Goal: Task Accomplishment & Management: Use online tool/utility

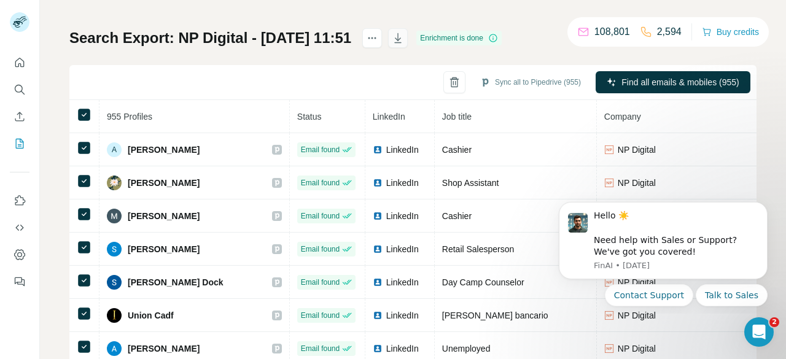
click at [404, 41] on icon "button" at bounding box center [398, 38] width 12 height 12
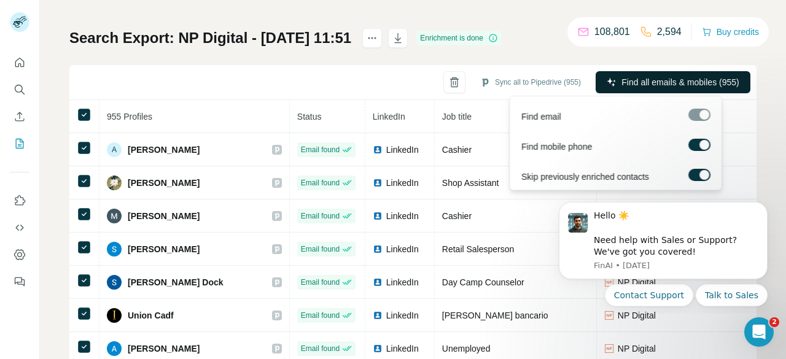
click at [688, 77] on span "Find all emails & mobiles (955)" at bounding box center [680, 82] width 117 height 12
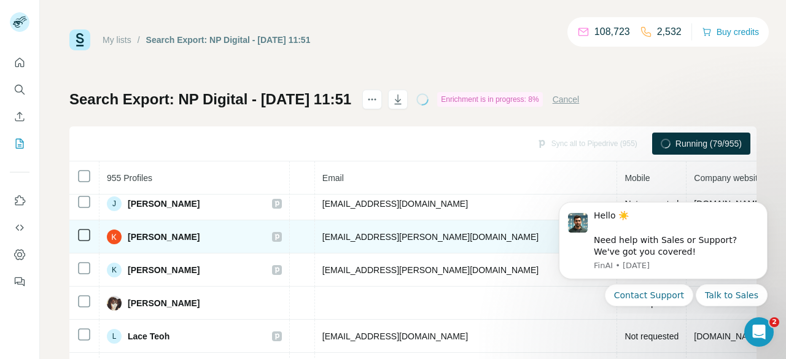
scroll to position [2037, 444]
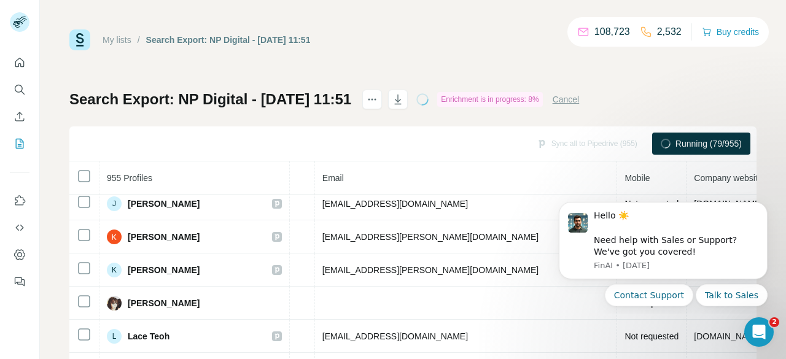
click at [580, 99] on button "Cancel" at bounding box center [566, 99] width 27 height 12
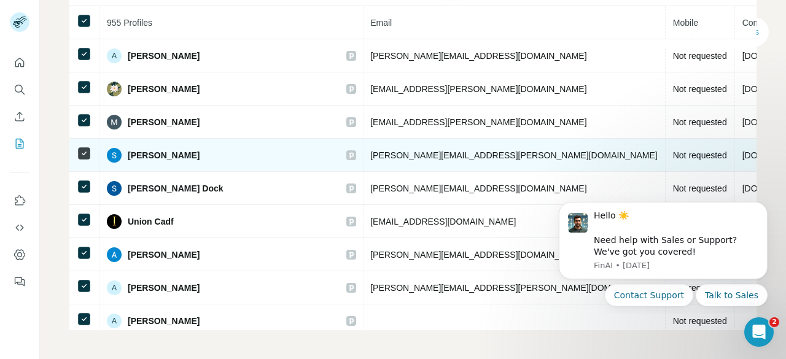
scroll to position [0, 0]
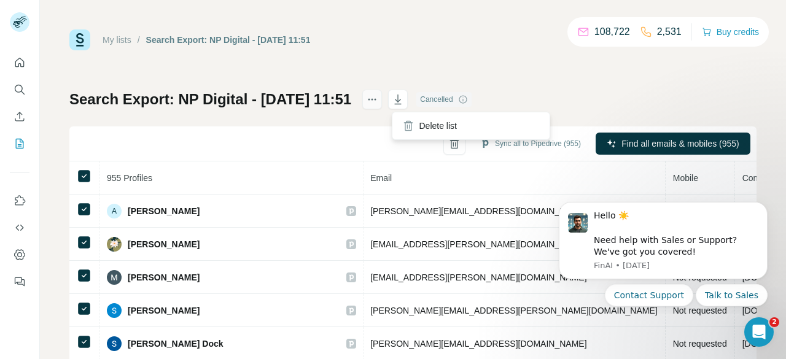
click at [378, 100] on icon "actions" at bounding box center [372, 99] width 12 height 12
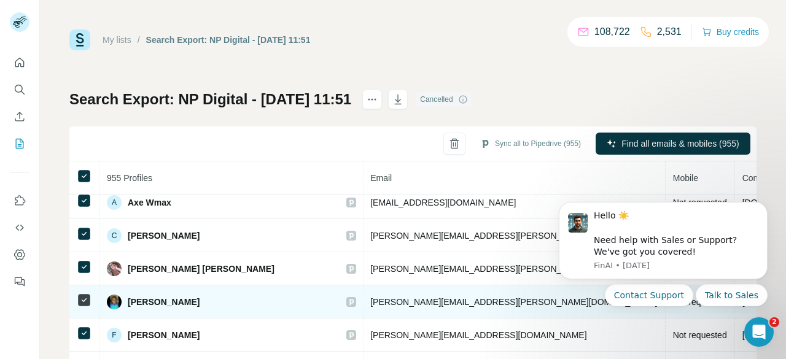
click at [614, 100] on div "Search Export: NP Digital - [DATE] 11:51 Cancelled Sync all to Pipedrive (955) …" at bounding box center [412, 288] width 687 height 396
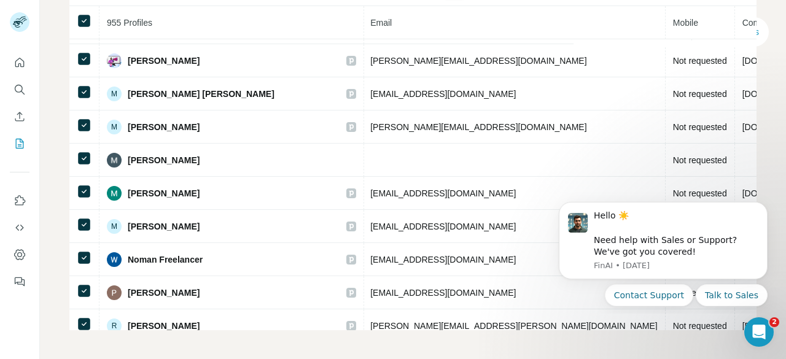
scroll to position [3474, 470]
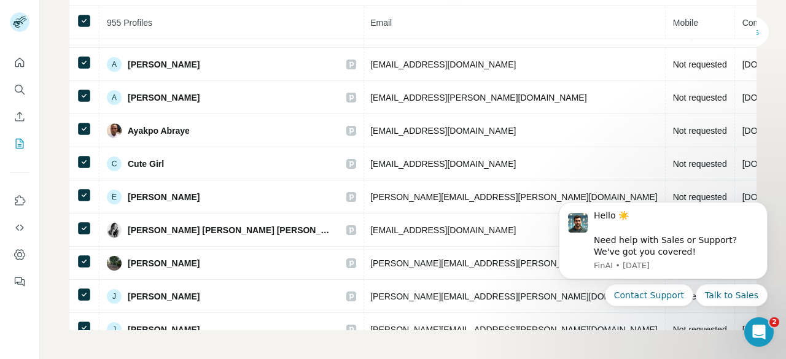
click at [27, 64] on button "Quick start" at bounding box center [20, 63] width 20 height 22
click at [16, 58] on icon "Quick start" at bounding box center [20, 63] width 12 height 12
click at [22, 65] on icon "Quick start" at bounding box center [20, 63] width 12 height 12
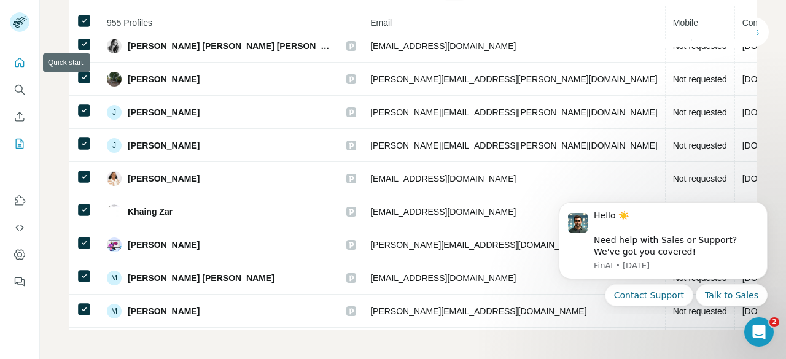
click at [22, 65] on icon "Quick start" at bounding box center [20, 63] width 12 height 12
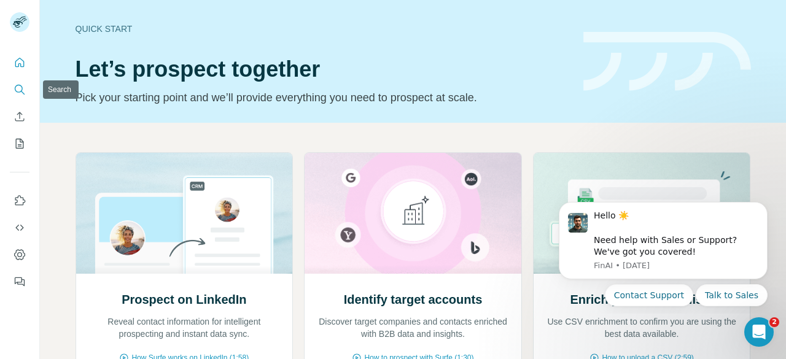
click at [26, 93] on button "Search" at bounding box center [20, 90] width 20 height 22
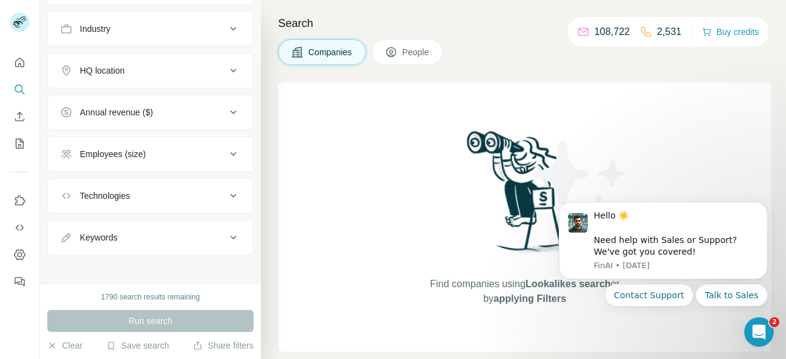
scroll to position [131, 0]
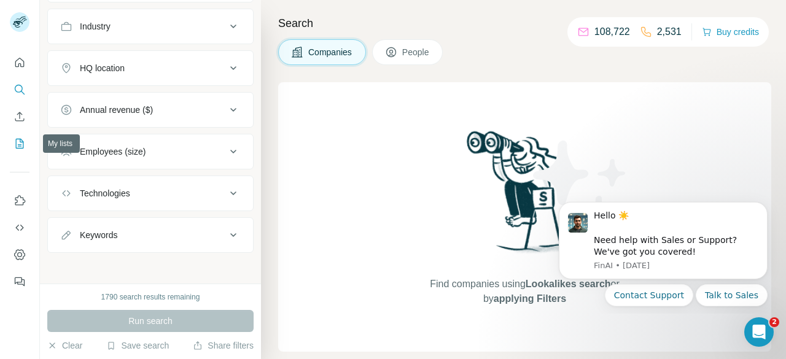
click at [19, 139] on icon "My lists" at bounding box center [20, 144] width 8 height 10
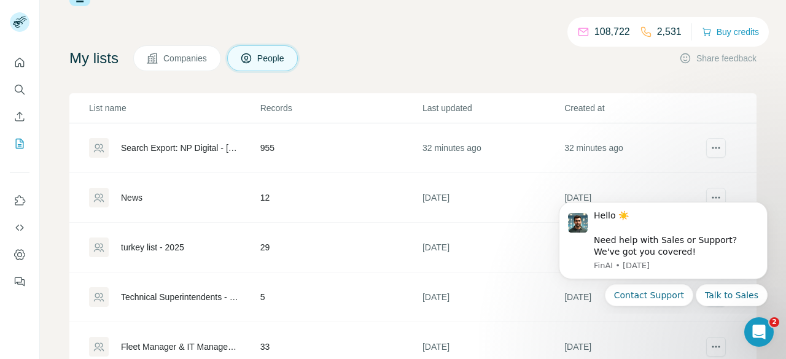
scroll to position [61, 0]
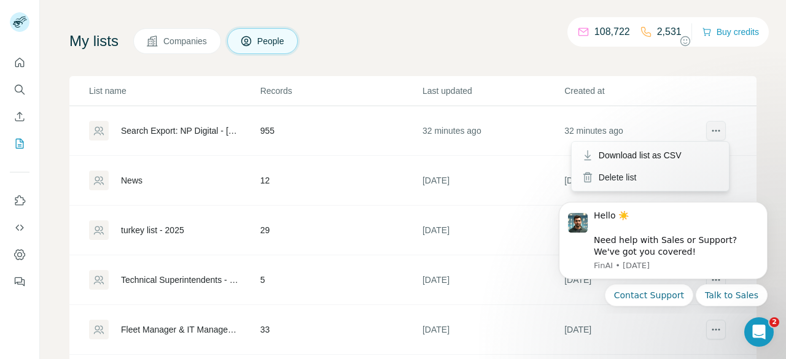
click at [719, 130] on icon "actions" at bounding box center [720, 131] width 2 height 2
click at [194, 132] on div "Search Export: NP Digital - [DATE] 11:51" at bounding box center [180, 131] width 119 height 12
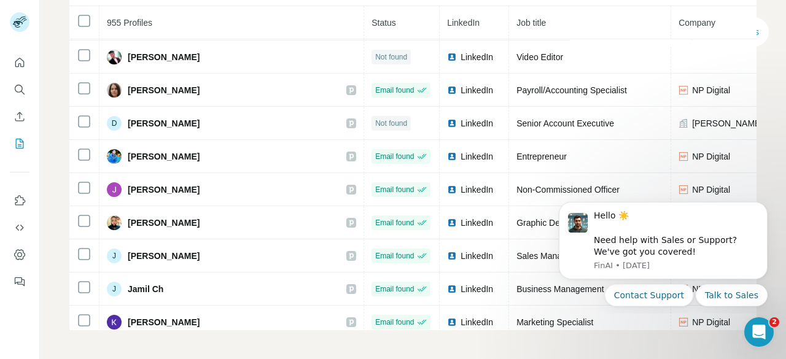
scroll to position [5353, 0]
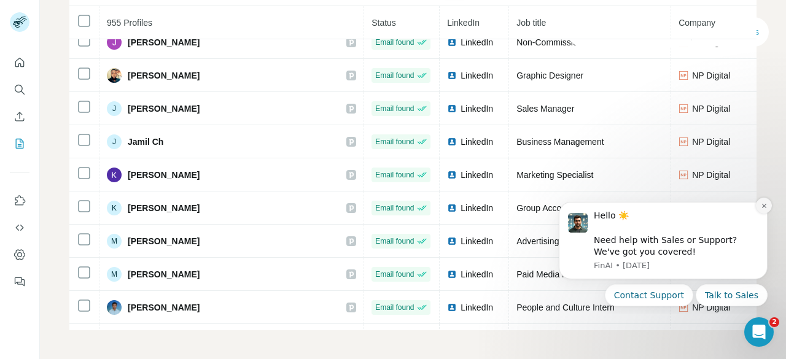
click at [763, 206] on icon "Dismiss notification" at bounding box center [764, 206] width 7 height 7
click at [763, 206] on icon "Dismiss notification" at bounding box center [765, 206] width 6 height 6
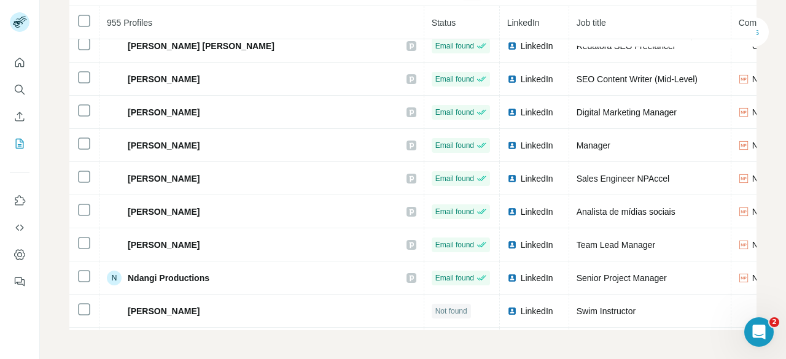
scroll to position [7344, 0]
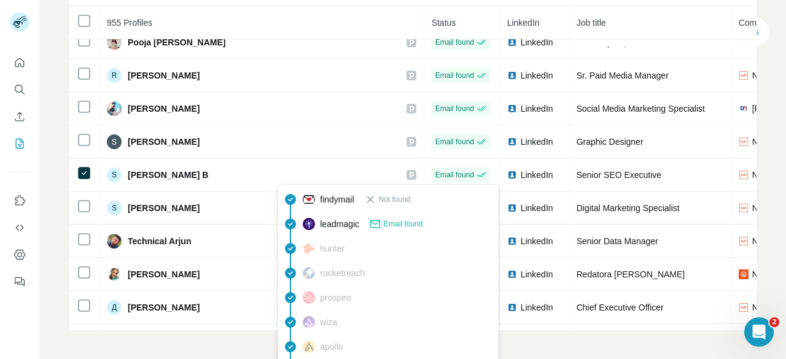
click at [402, 224] on span "Email found" at bounding box center [403, 224] width 39 height 11
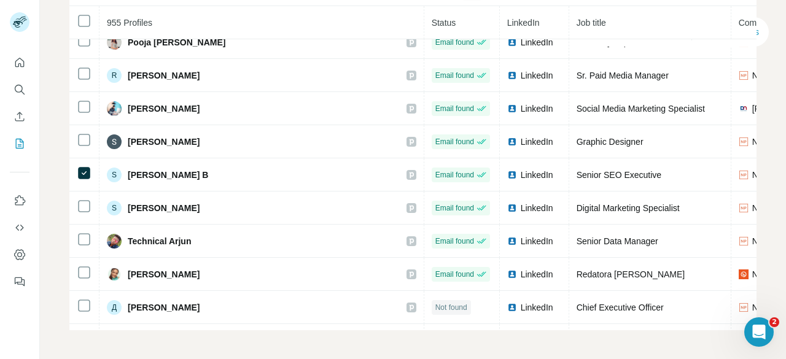
scroll to position [0, 0]
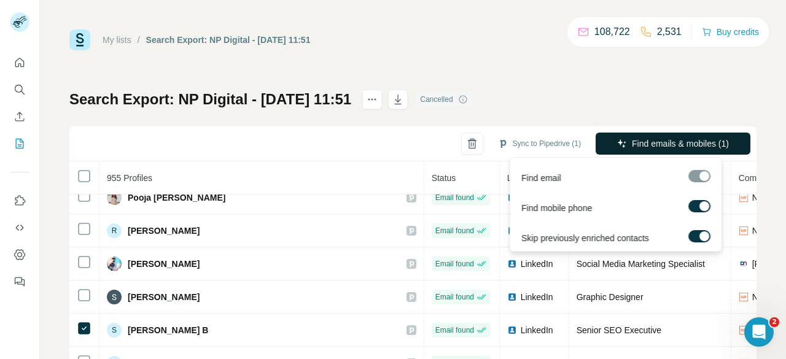
click at [673, 144] on span "Find emails & mobiles (1)" at bounding box center [680, 144] width 97 height 12
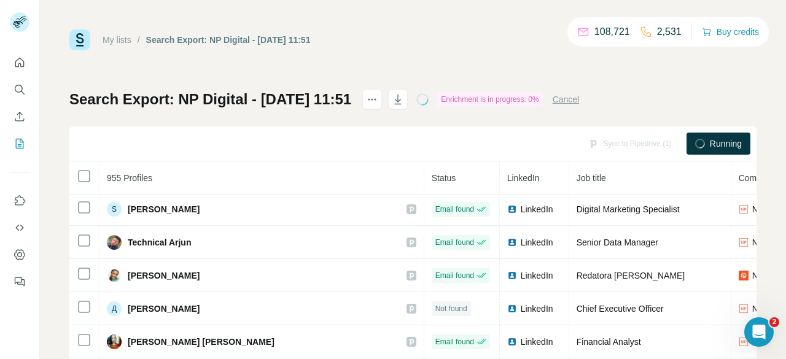
scroll to position [7651, 0]
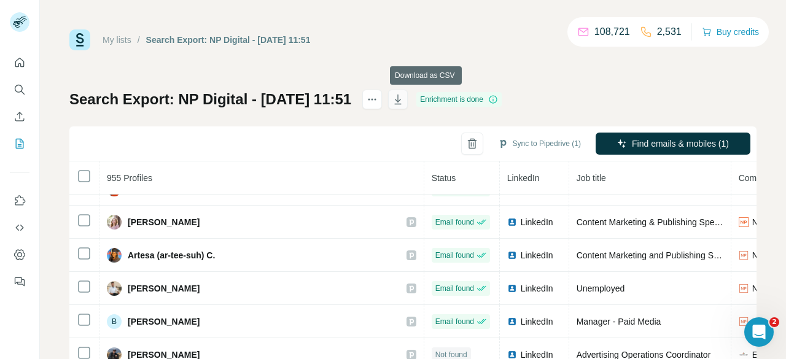
click at [404, 101] on icon "button" at bounding box center [398, 99] width 12 height 12
